Goal: Task Accomplishment & Management: Use online tool/utility

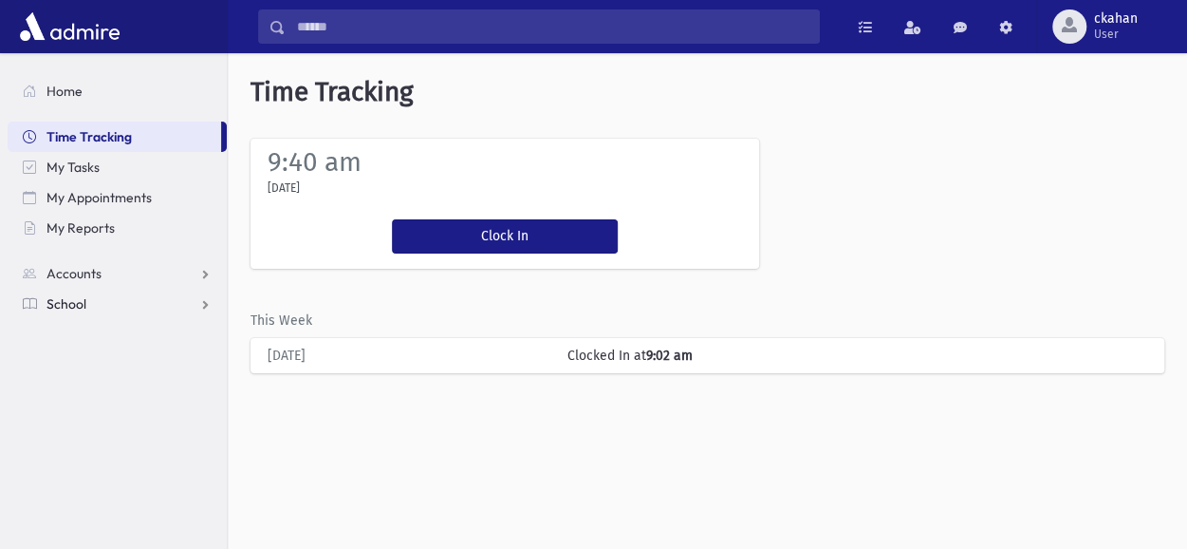
click at [103, 291] on link "School" at bounding box center [117, 303] width 219 height 30
click at [102, 361] on span "Attendance" at bounding box center [92, 364] width 70 height 17
click at [104, 396] on link "Entry" at bounding box center [117, 395] width 219 height 30
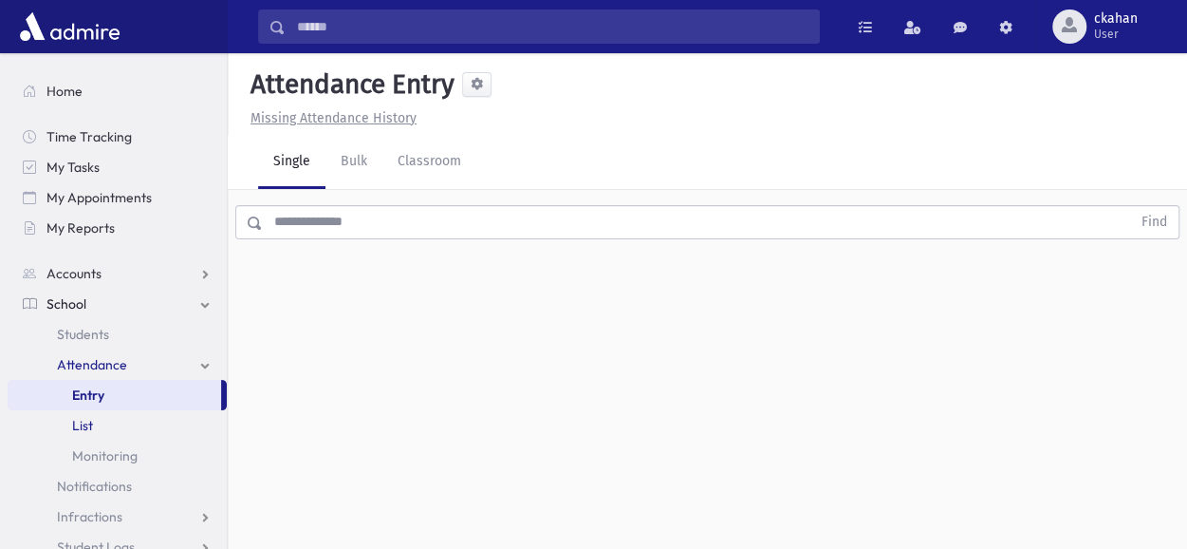
click at [78, 422] on span "List" at bounding box center [82, 425] width 21 height 17
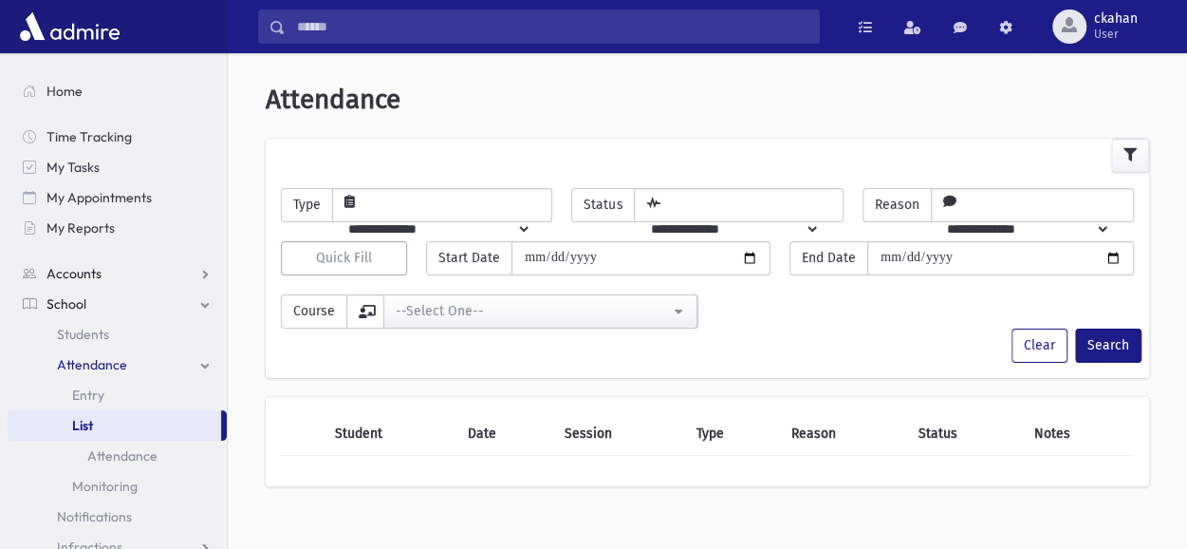
click at [153, 271] on link "Accounts" at bounding box center [117, 273] width 219 height 30
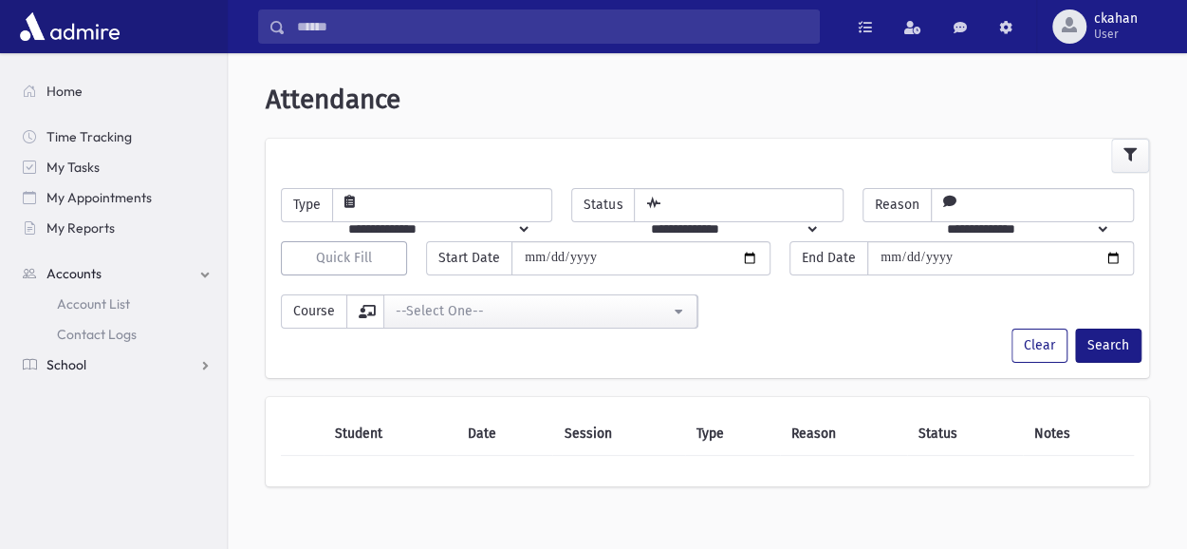
click at [98, 368] on link "School" at bounding box center [117, 364] width 219 height 30
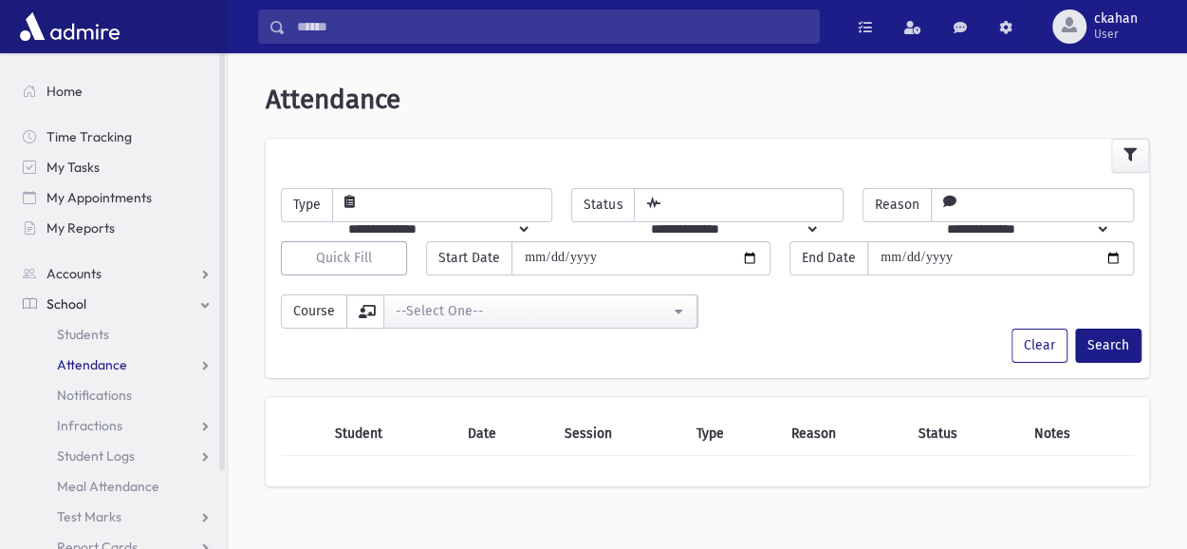
click at [114, 375] on link "Attendance" at bounding box center [117, 364] width 219 height 30
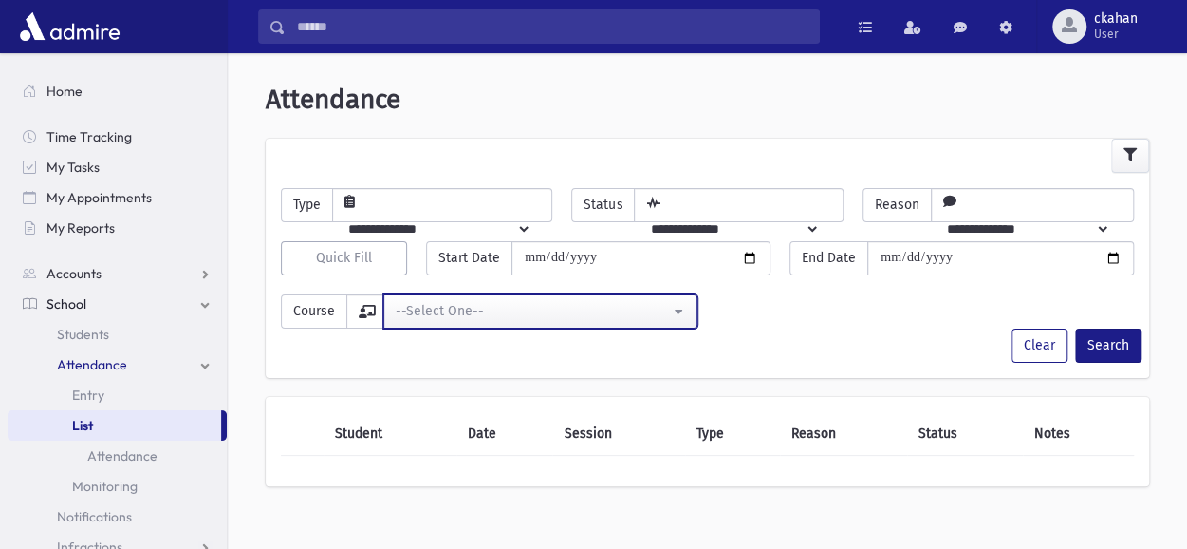
click at [500, 324] on button "--Select One--" at bounding box center [540, 311] width 314 height 34
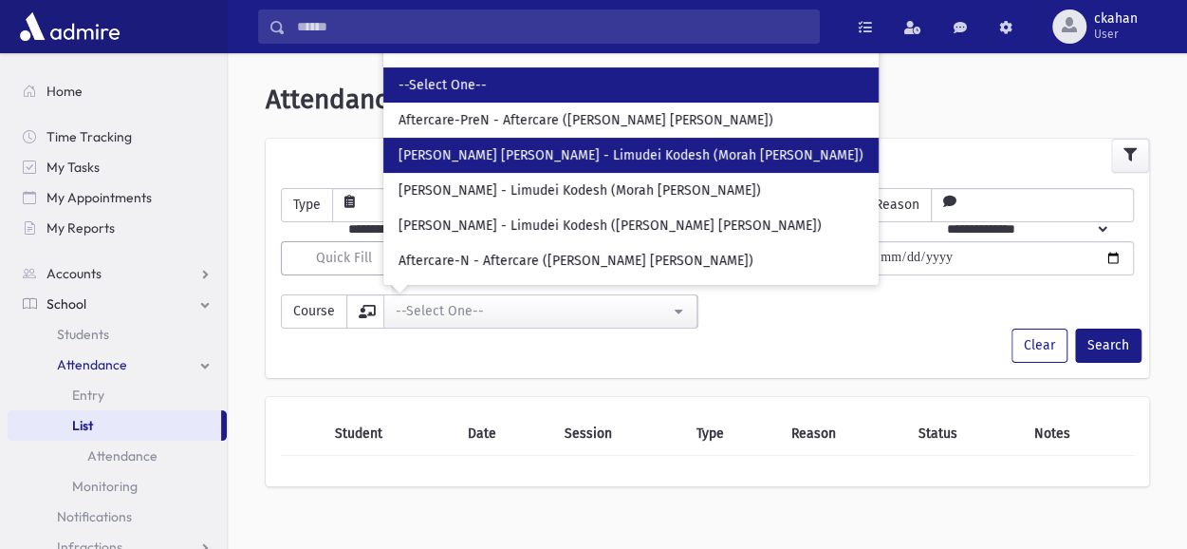
click at [535, 142] on link "[PERSON_NAME] [PERSON_NAME] - Limudei Kodesh (Morah [PERSON_NAME])" at bounding box center [630, 155] width 495 height 35
select select "***"
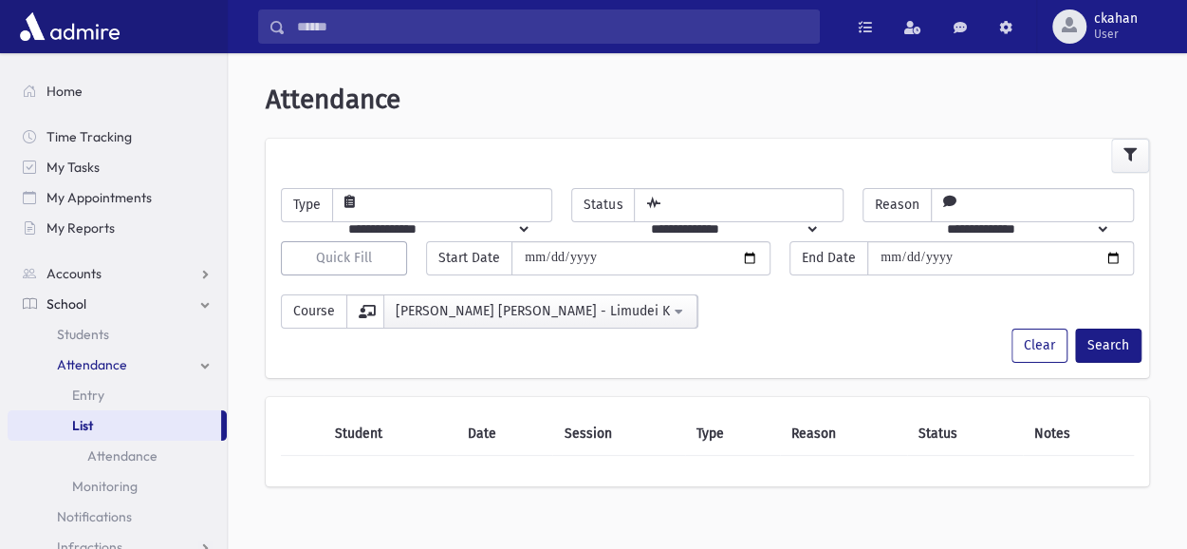
click at [865, 320] on div "**********" at bounding box center [707, 303] width 872 height 49
